Goal: Task Accomplishment & Management: Manage account settings

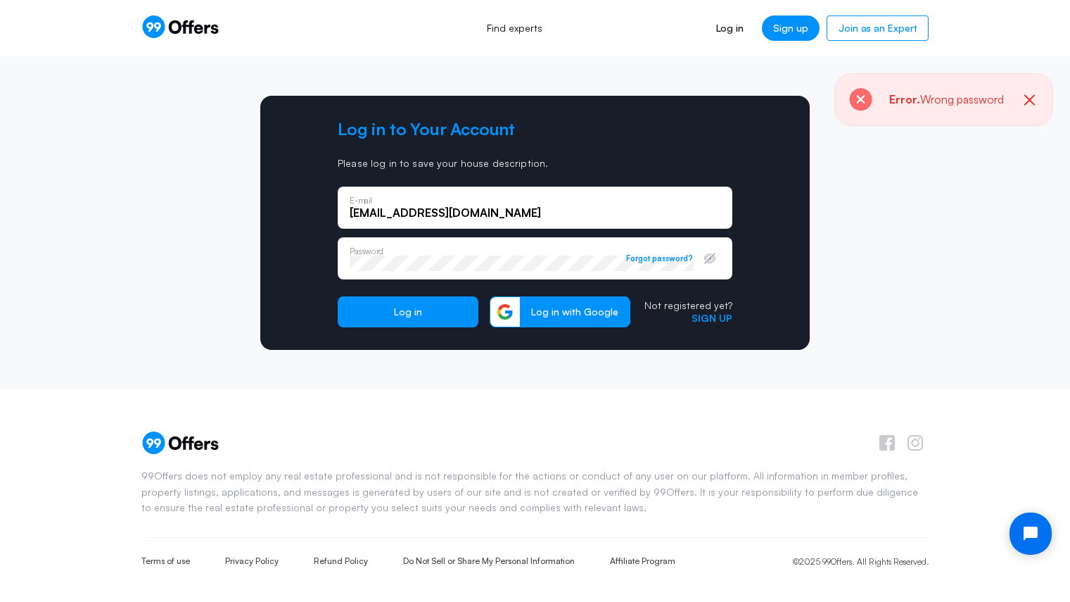
click at [338, 296] on button "Log in" at bounding box center [408, 311] width 141 height 31
click at [710, 264] on icon "button" at bounding box center [710, 258] width 14 height 14
click at [488, 255] on label "Password" at bounding box center [470, 251] width 241 height 11
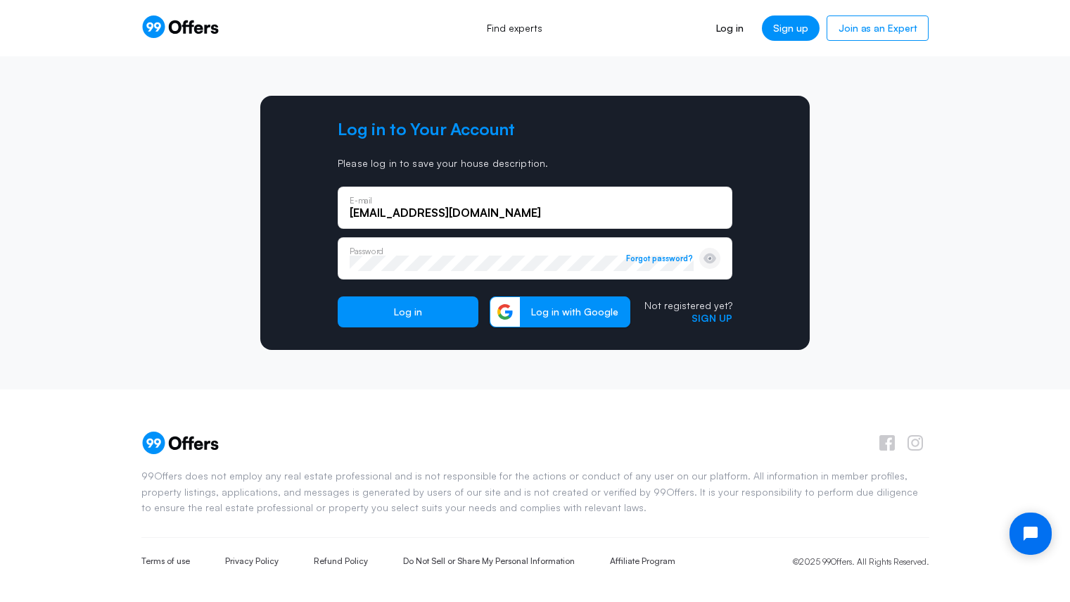
click at [338, 296] on button "Log in" at bounding box center [408, 311] width 141 height 31
click at [421, 241] on div "Password Forgot password?" at bounding box center [535, 258] width 395 height 42
